Goal: Task Accomplishment & Management: Manage account settings

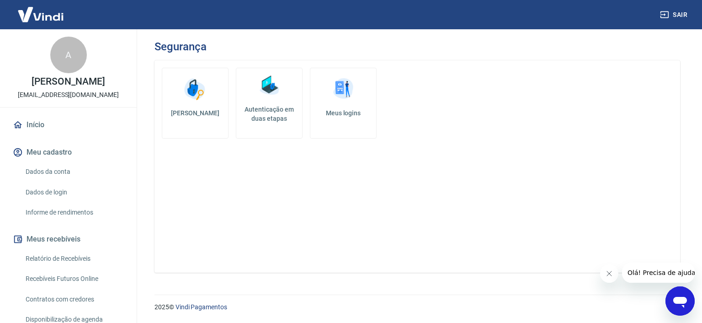
click at [275, 109] on h5 "Autenticação em duas etapas" at bounding box center [269, 114] width 58 height 18
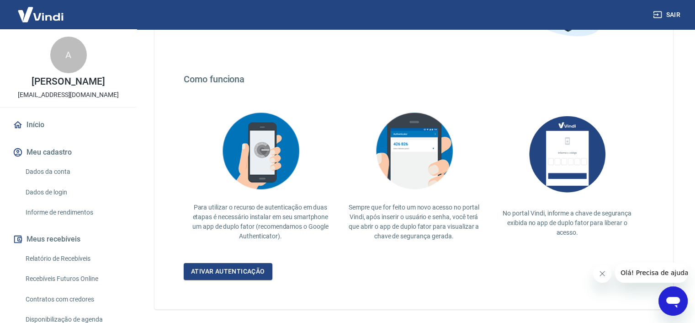
scroll to position [137, 0]
click at [252, 265] on link "Ativar autenticação" at bounding box center [228, 270] width 89 height 17
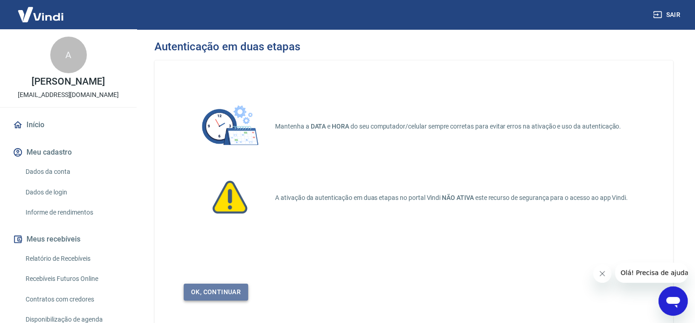
click at [216, 292] on link "Ok, continuar" at bounding box center [216, 291] width 64 height 17
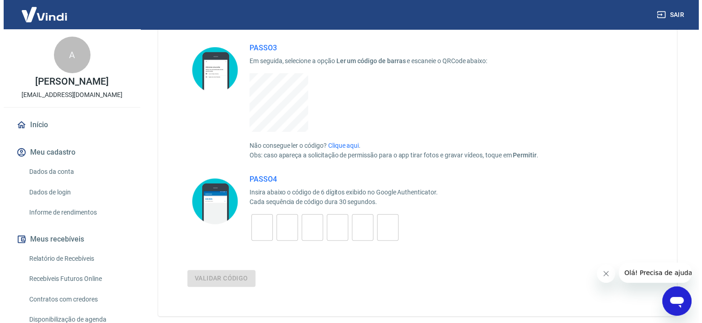
scroll to position [228, 0]
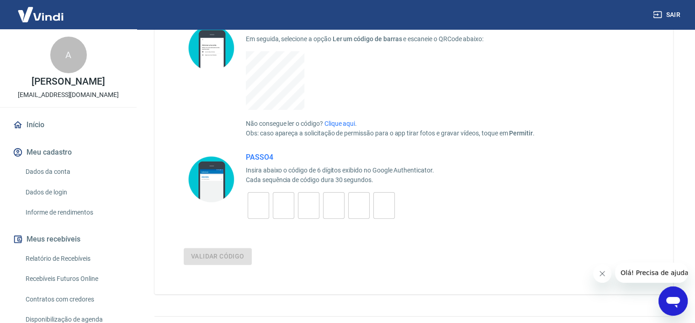
click at [257, 207] on input "tel" at bounding box center [258, 206] width 21 height 20
type input "1"
type input "5"
type input "6"
type input "2"
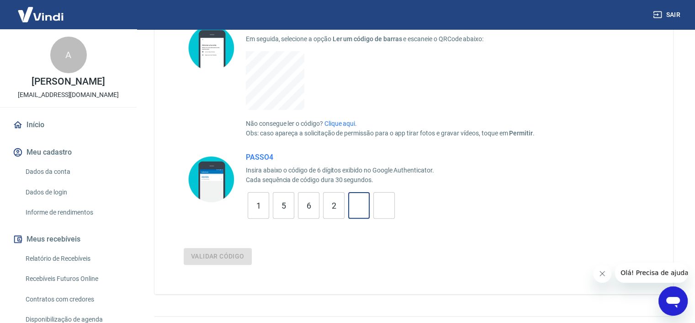
type input "8"
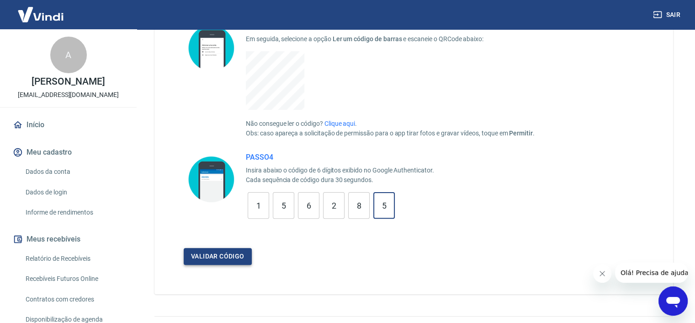
type input "5"
click at [237, 256] on button "Validar código" at bounding box center [218, 256] width 68 height 17
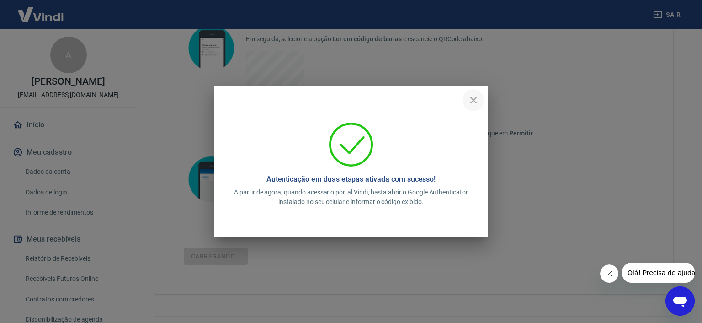
click at [475, 103] on icon "close" at bounding box center [473, 100] width 11 height 11
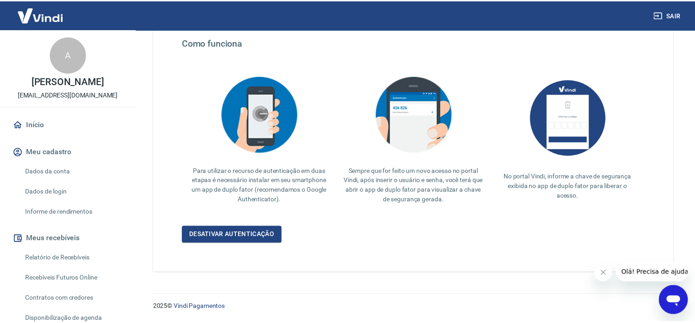
scroll to position [151, 0]
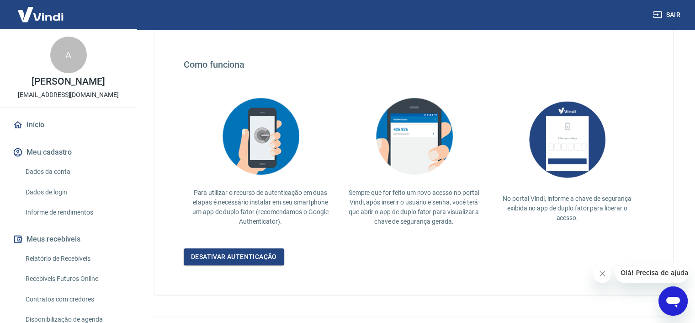
click at [37, 10] on img at bounding box center [40, 14] width 59 height 28
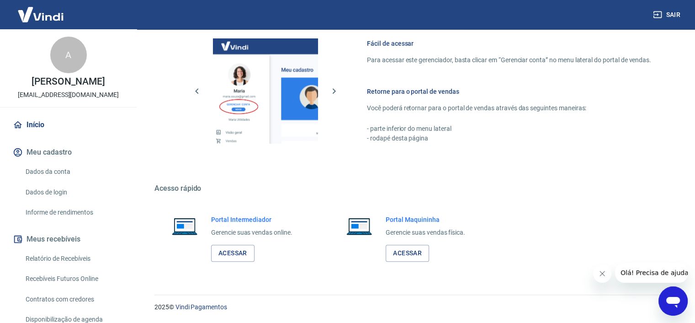
scroll to position [377, 0]
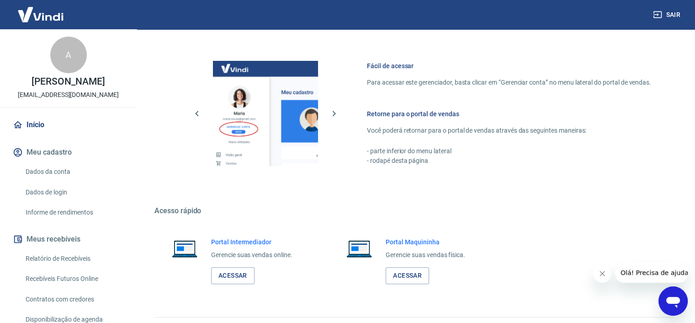
drag, startPoint x: 37, startPoint y: 132, endPoint x: 38, endPoint y: 127, distance: 4.8
click at [37, 132] on link "Início" at bounding box center [68, 125] width 115 height 20
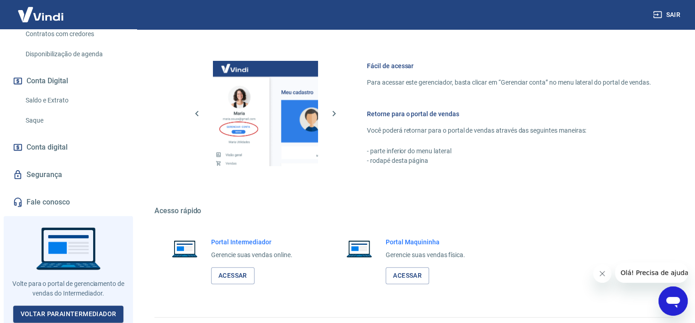
scroll to position [398, 0]
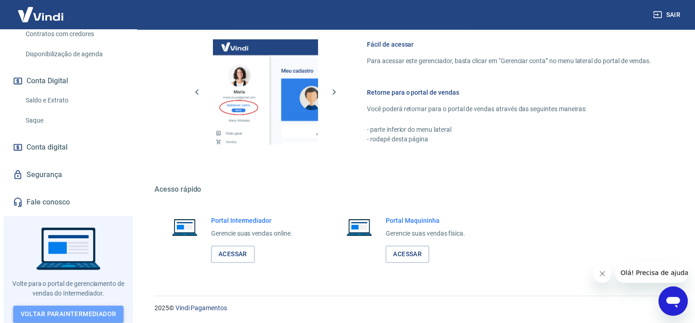
click at [58, 307] on link "Voltar para Intermediador" at bounding box center [68, 313] width 111 height 17
